Goal: Navigation & Orientation: Understand site structure

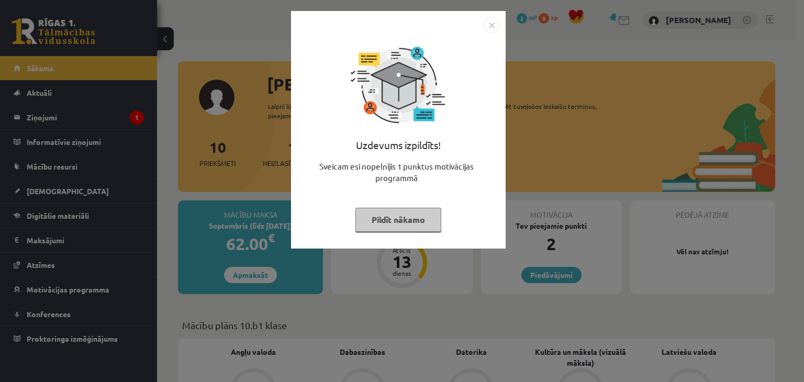
click at [427, 218] on button "Pildīt nākamo" at bounding box center [399, 220] width 86 height 24
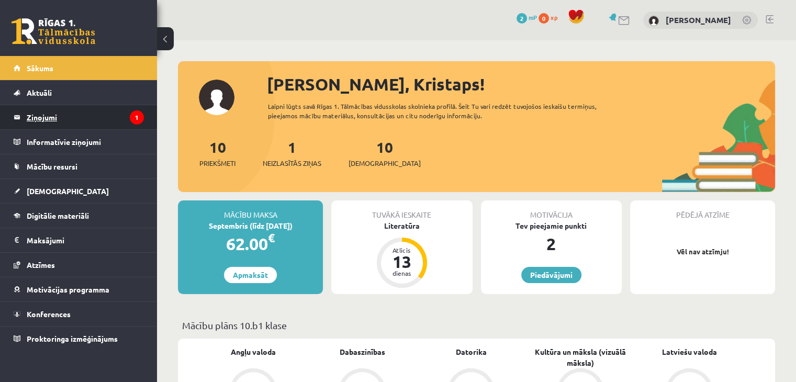
click at [78, 115] on legend "Ziņojumi 1" at bounding box center [85, 117] width 117 height 24
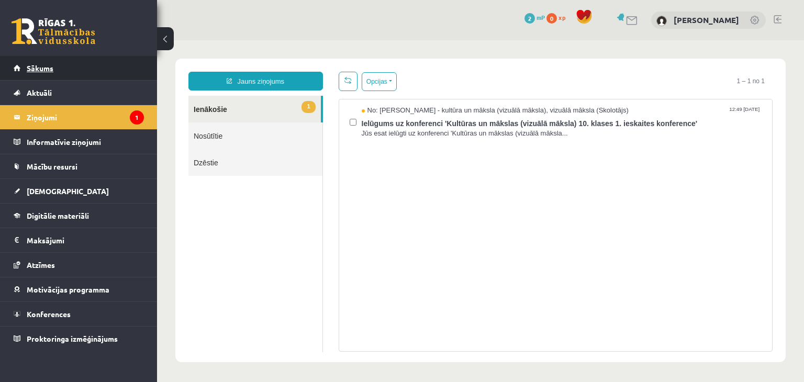
click at [69, 80] on link "Sākums" at bounding box center [79, 68] width 130 height 24
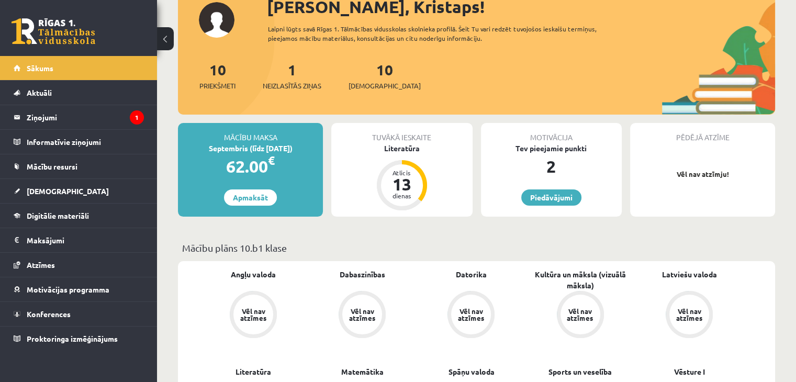
scroll to position [81, 0]
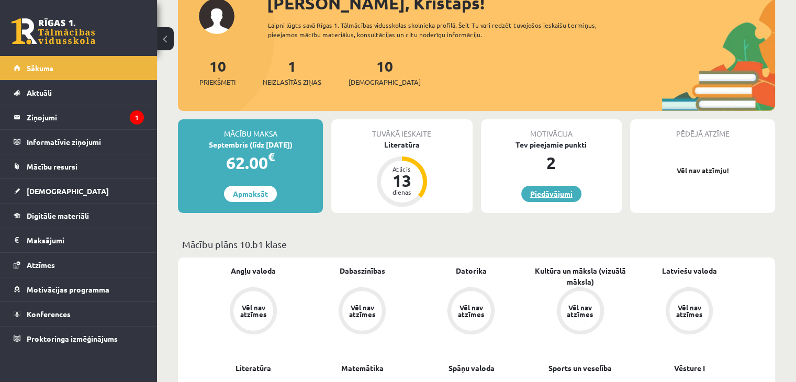
click at [547, 190] on link "Piedāvājumi" at bounding box center [552, 194] width 60 height 16
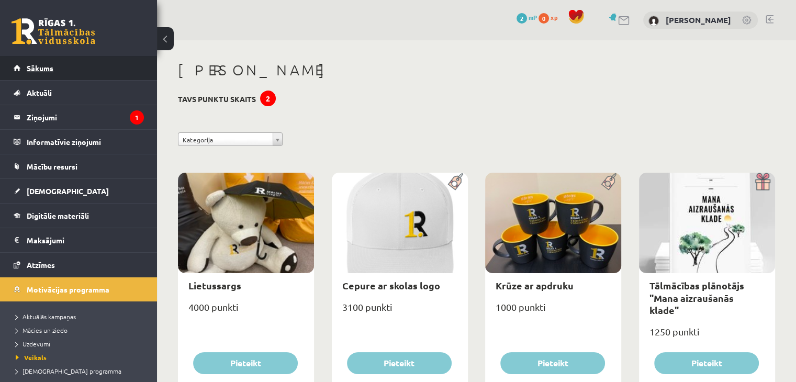
click at [65, 76] on link "Sākums" at bounding box center [79, 68] width 130 height 24
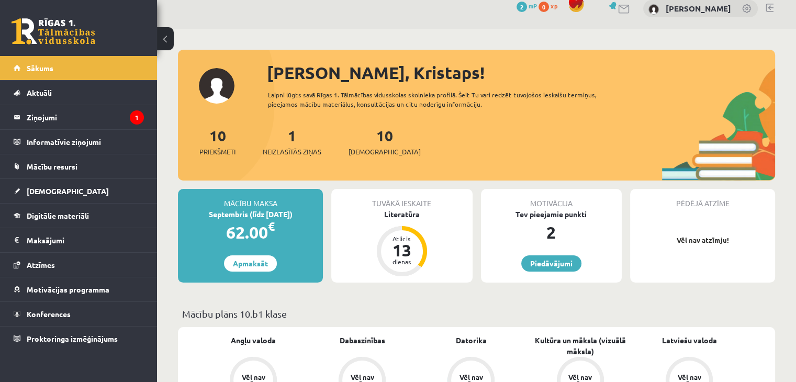
scroll to position [25, 0]
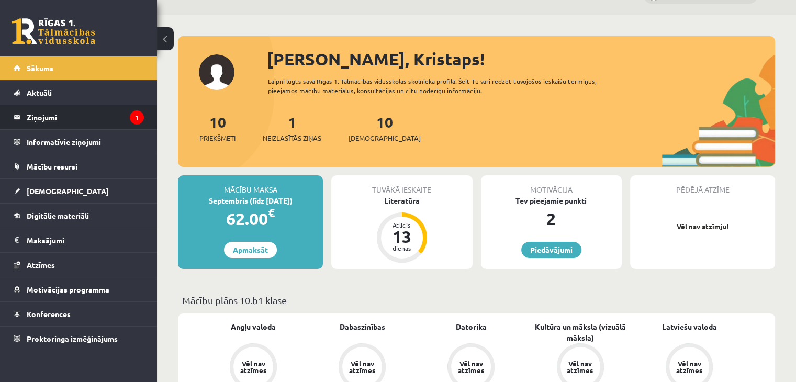
click at [99, 122] on legend "Ziņojumi 1" at bounding box center [85, 117] width 117 height 24
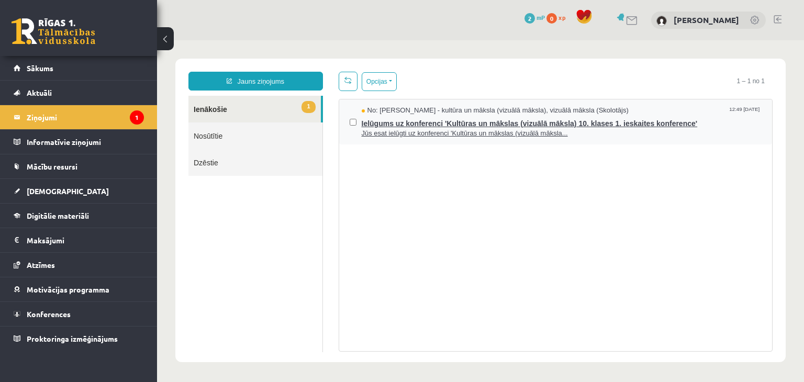
click at [371, 129] on span "Jūs esat ielūgti uz konferenci 'Kultūras un mākslas (vizuālā māksla..." at bounding box center [562, 134] width 401 height 10
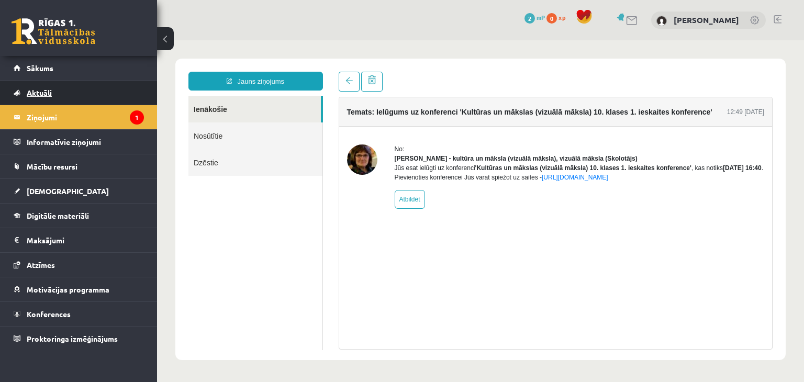
click at [94, 102] on link "Aktuāli" at bounding box center [79, 93] width 130 height 24
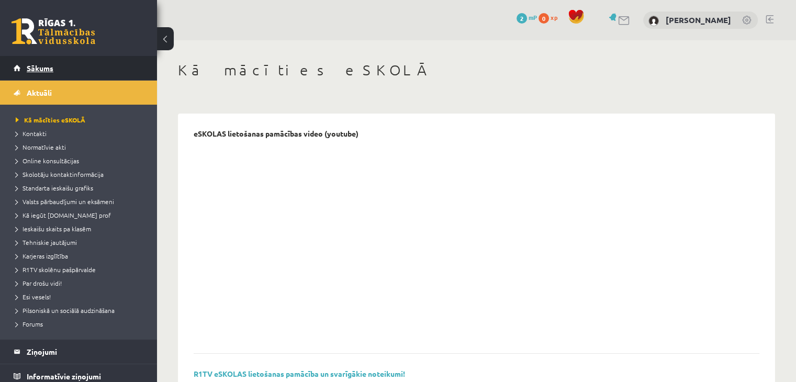
click at [82, 75] on link "Sākums" at bounding box center [79, 68] width 130 height 24
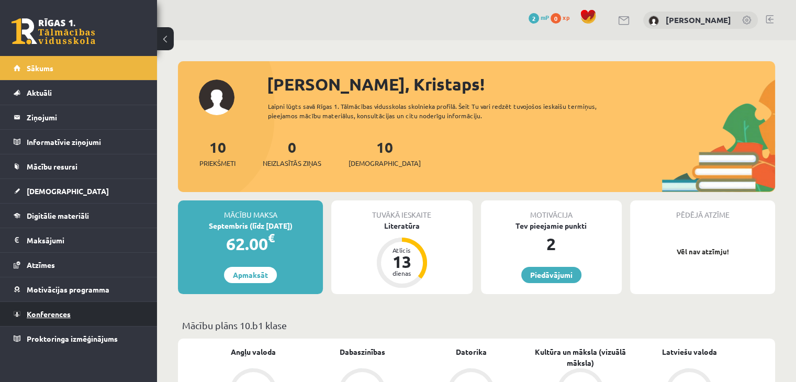
click at [99, 305] on link "Konferences" at bounding box center [79, 314] width 130 height 24
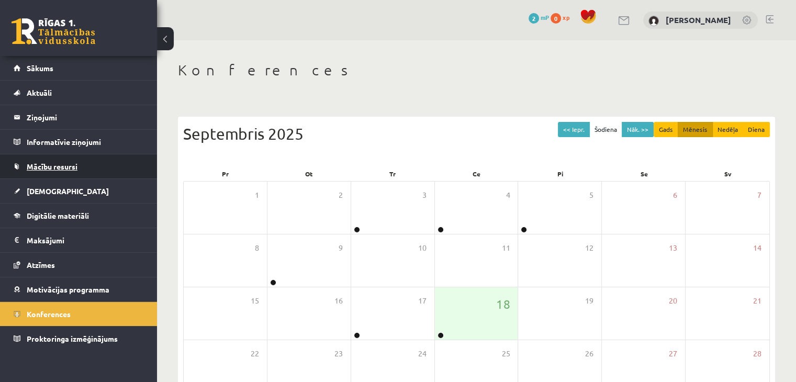
click at [105, 160] on link "Mācību resursi" at bounding box center [79, 166] width 130 height 24
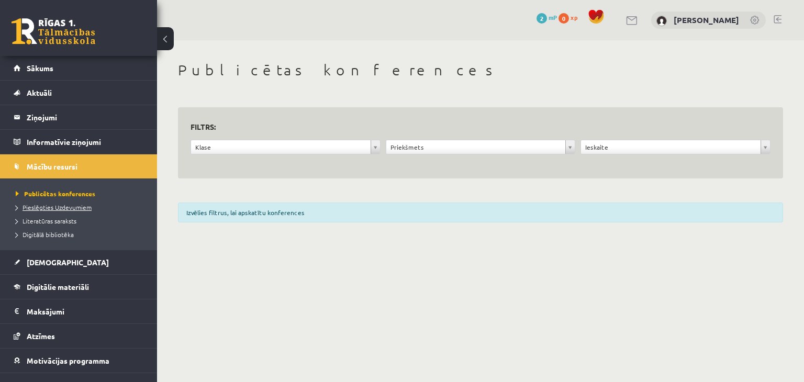
click at [91, 210] on link "Pieslēgties Uzdevumiem" at bounding box center [81, 207] width 131 height 9
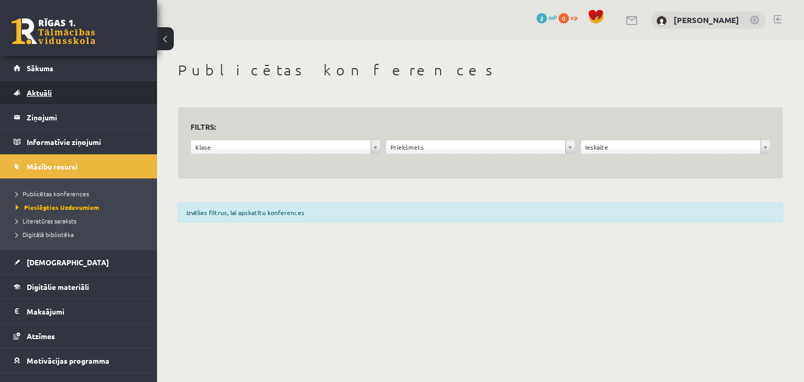
click at [69, 91] on link "Aktuāli" at bounding box center [79, 93] width 130 height 24
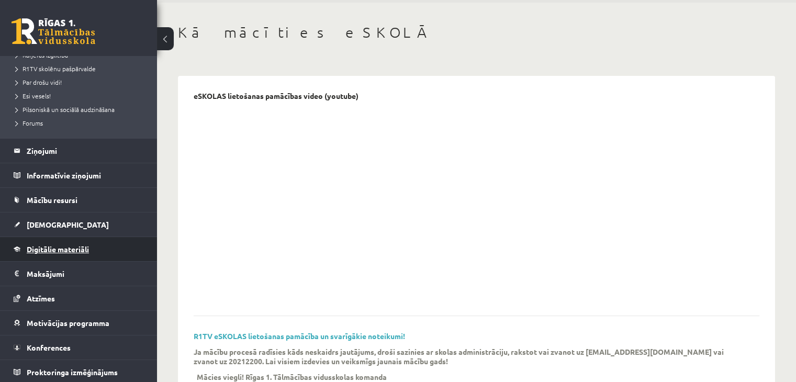
scroll to position [202, 0]
click at [82, 251] on link "Digitālie materiāli" at bounding box center [79, 248] width 130 height 24
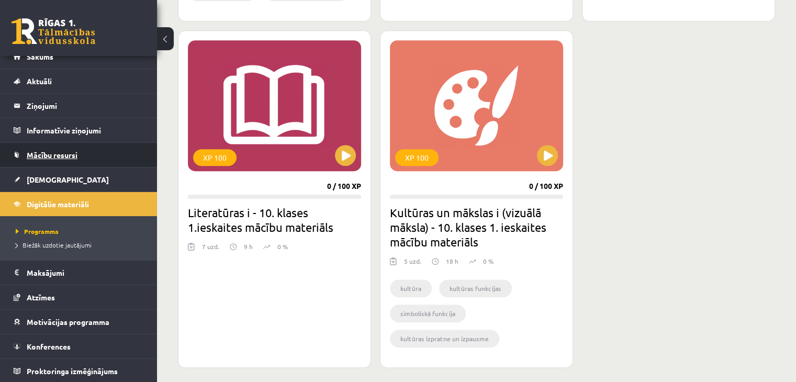
scroll to position [0, 0]
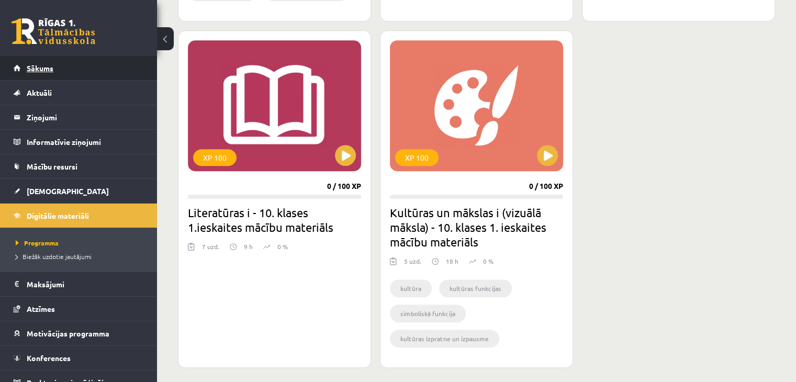
click at [72, 77] on link "Sākums" at bounding box center [79, 68] width 130 height 24
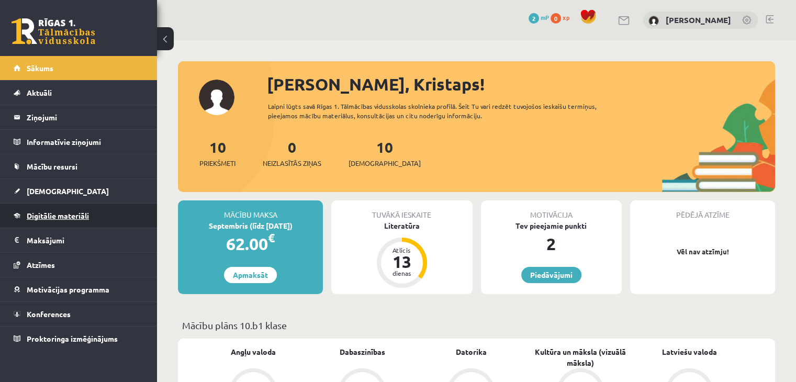
click at [104, 213] on link "Digitālie materiāli" at bounding box center [79, 216] width 130 height 24
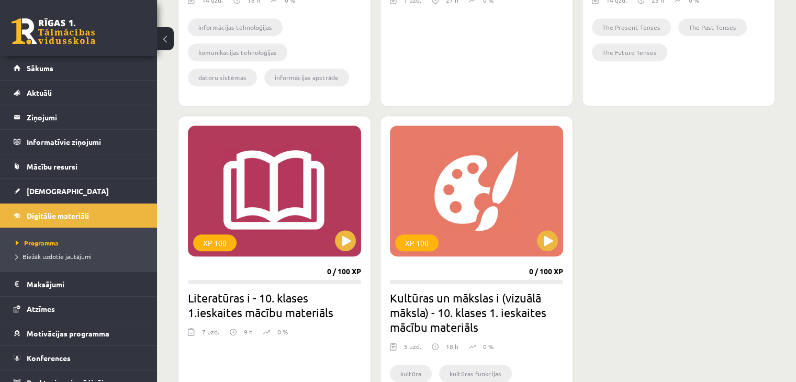
scroll to position [520, 0]
